Goal: Task Accomplishment & Management: Use online tool/utility

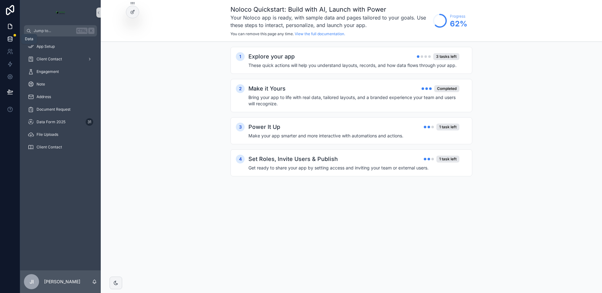
click at [10, 38] on icon at bounding box center [10, 39] width 6 height 6
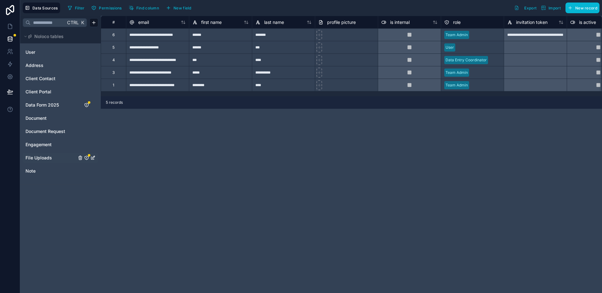
click at [86, 158] on icon "File Uploads" at bounding box center [86, 158] width 5 height 5
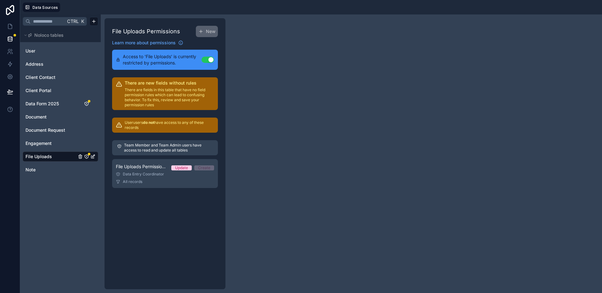
click at [269, 7] on div at bounding box center [332, 7] width 534 height 9
click at [46, 132] on span "Document Request" at bounding box center [46, 130] width 40 height 6
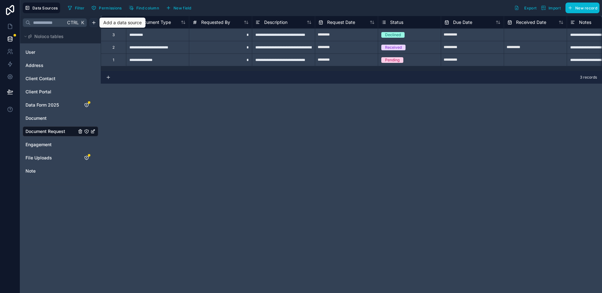
click at [94, 24] on html "**********" at bounding box center [301, 146] width 602 height 293
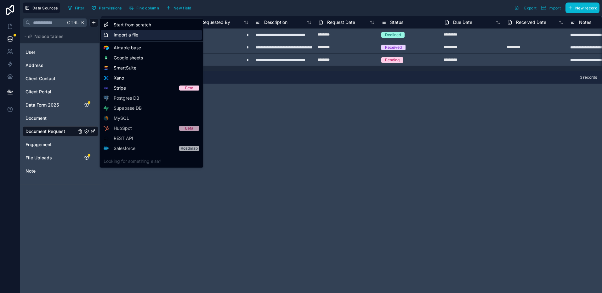
click at [136, 35] on span "Import a file" at bounding box center [126, 35] width 25 height 6
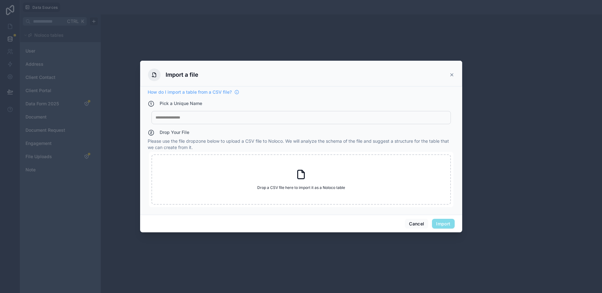
click at [204, 119] on div at bounding box center [301, 117] width 291 height 5
click at [299, 176] on icon at bounding box center [300, 174] width 11 height 11
type input "**********"
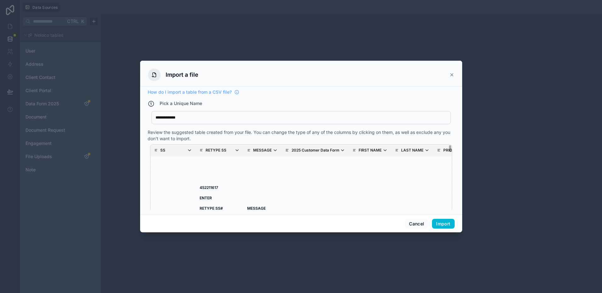
drag, startPoint x: 445, startPoint y: 162, endPoint x: 450, endPoint y: 149, distance: 13.9
click at [450, 149] on div "**********" at bounding box center [301, 149] width 307 height 121
click at [419, 223] on button "Cancel" at bounding box center [416, 224] width 23 height 10
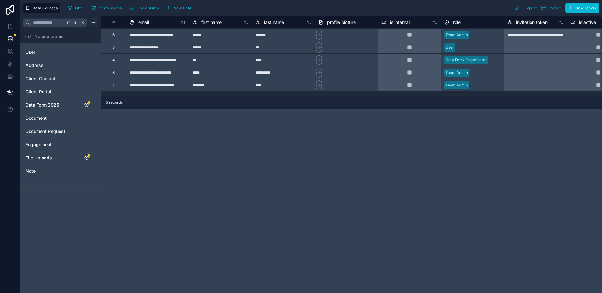
click at [94, 21] on html "**********" at bounding box center [301, 146] width 602 height 293
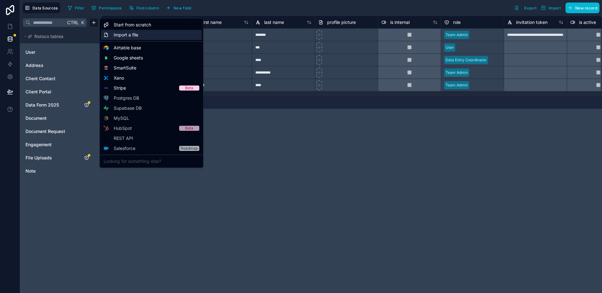
click at [145, 37] on div "Import a file" at bounding box center [151, 35] width 101 height 10
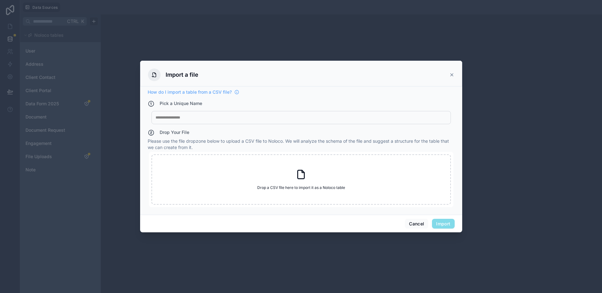
click at [178, 120] on div at bounding box center [301, 117] width 291 height 5
click at [302, 182] on div "Drop a CSV file here to import it as a Noloco table Drop a CSV file here to imp…" at bounding box center [300, 180] width 299 height 50
type input "**********"
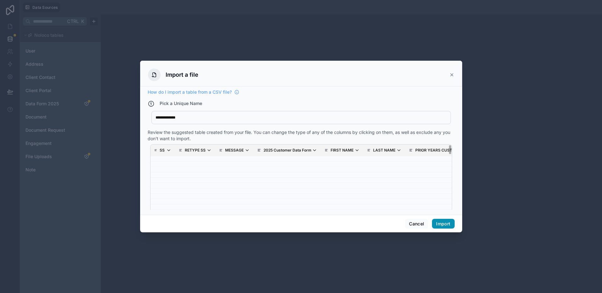
click at [440, 222] on button "Import" at bounding box center [443, 224] width 22 height 10
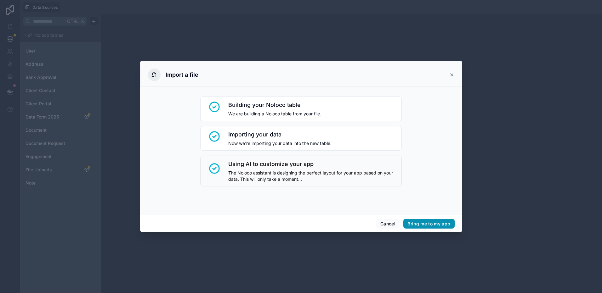
click at [429, 223] on button "Bring me to my app" at bounding box center [428, 224] width 51 height 10
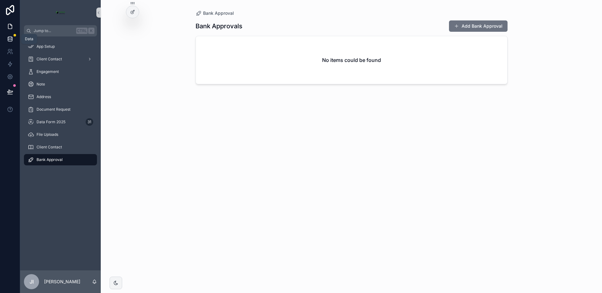
click at [9, 39] on icon at bounding box center [10, 39] width 6 height 6
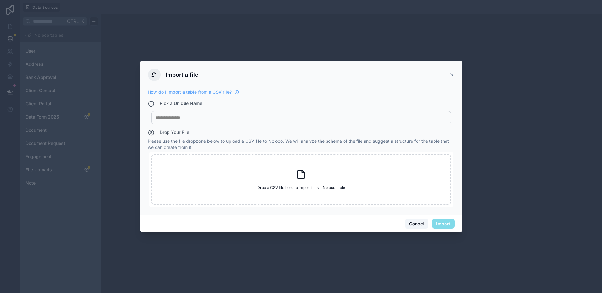
click at [415, 222] on button "Cancel" at bounding box center [416, 224] width 23 height 10
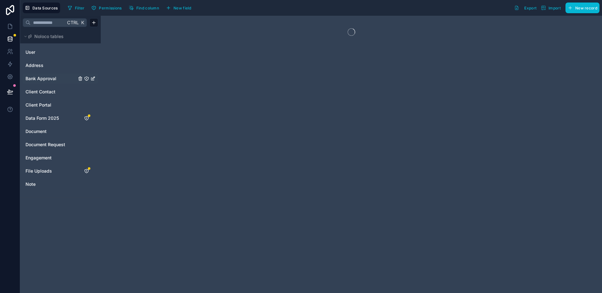
click at [40, 79] on span "Bank Approval" at bounding box center [41, 79] width 31 height 6
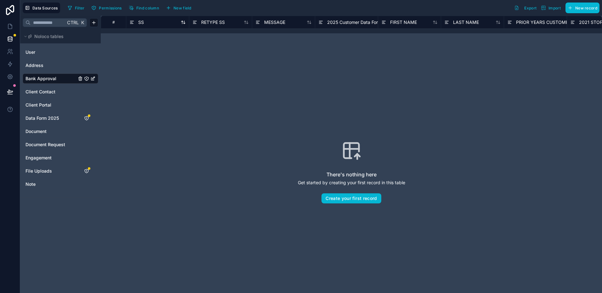
click at [161, 22] on div "SS" at bounding box center [157, 23] width 56 height 8
click at [135, 24] on div "SS" at bounding box center [136, 23] width 14 height 8
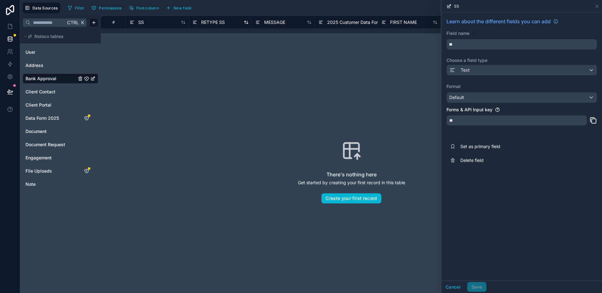
click at [219, 23] on span "RETYPE SS" at bounding box center [213, 22] width 24 height 6
click at [215, 22] on span "RETYPE SS" at bounding box center [213, 22] width 24 height 6
click at [145, 23] on div "SS" at bounding box center [157, 23] width 56 height 8
click at [141, 23] on span "SS" at bounding box center [141, 22] width 6 height 6
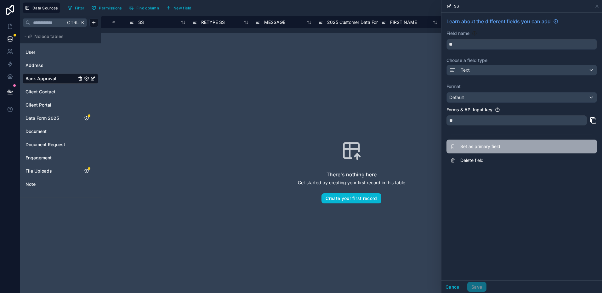
click at [486, 146] on span "Set as primary field" at bounding box center [505, 147] width 91 height 6
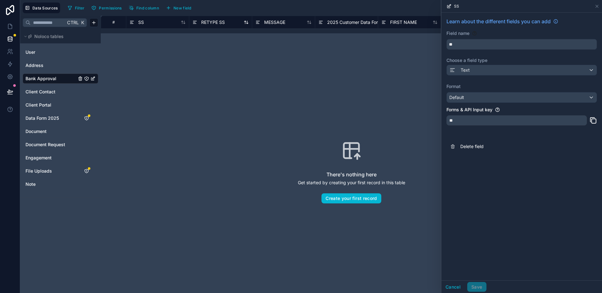
click at [211, 20] on span "RETYPE SS" at bounding box center [213, 22] width 24 height 6
click at [348, 22] on span "2025 Customer Data Form" at bounding box center [354, 22] width 54 height 6
click at [595, 5] on icon at bounding box center [596, 6] width 5 height 5
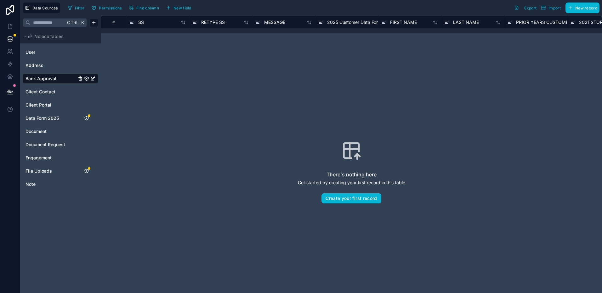
drag, startPoint x: 550, startPoint y: 128, endPoint x: 455, endPoint y: 117, distance: 95.1
click at [455, 117] on div "There's nothing here Get started by creating your first record in this table Cr…" at bounding box center [351, 172] width 461 height 237
